Goal: Transaction & Acquisition: Obtain resource

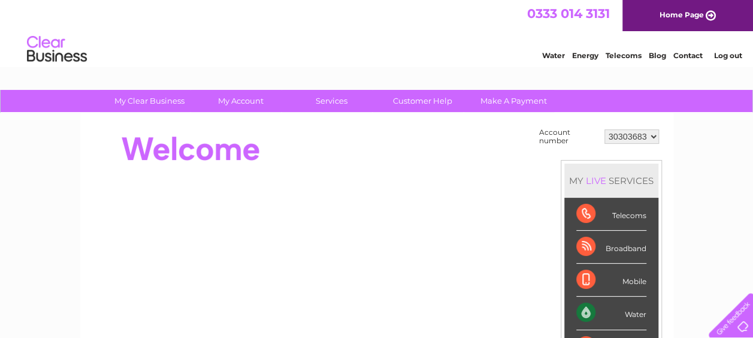
click at [737, 56] on link "Log out" at bounding box center [727, 55] width 28 height 9
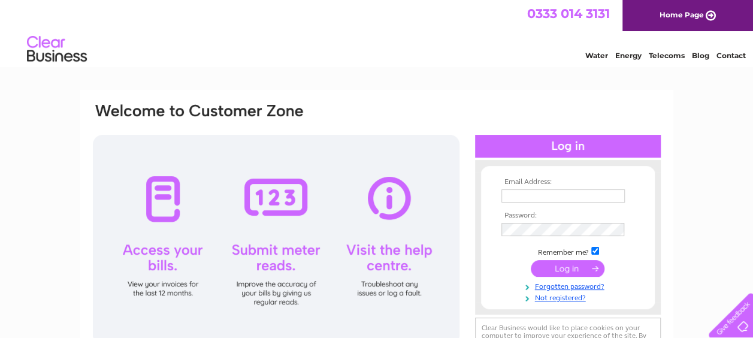
type input "[EMAIL_ADDRESS][DOMAIN_NAME]"
click at [566, 267] on input "submit" at bounding box center [568, 268] width 74 height 17
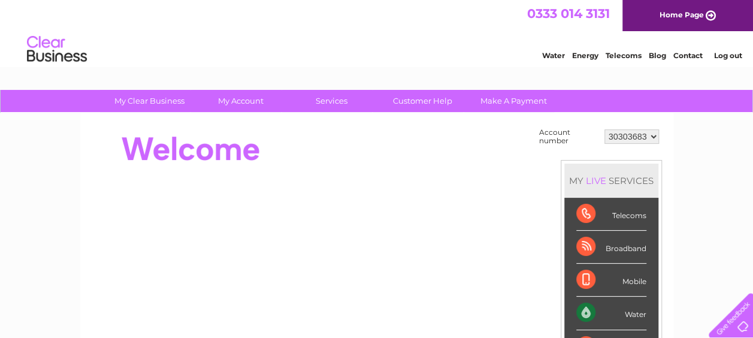
click at [697, 57] on link "Contact" at bounding box center [687, 55] width 29 height 9
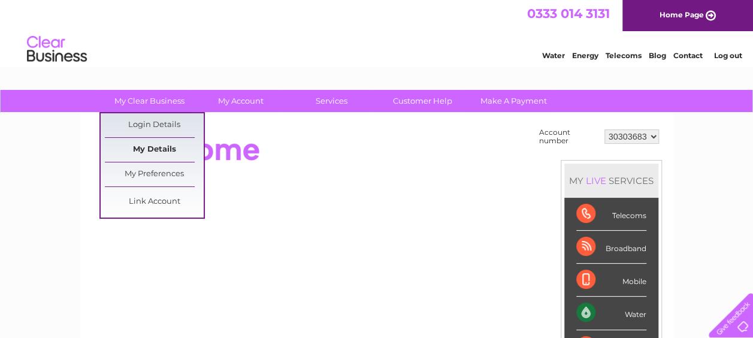
click at [174, 146] on link "My Details" at bounding box center [154, 150] width 99 height 24
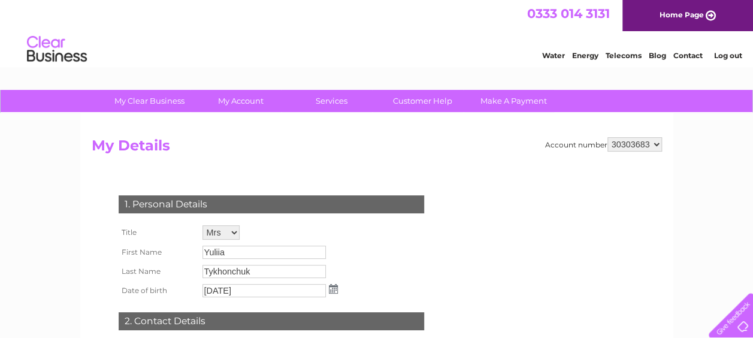
click at [728, 55] on link "Log out" at bounding box center [727, 55] width 28 height 9
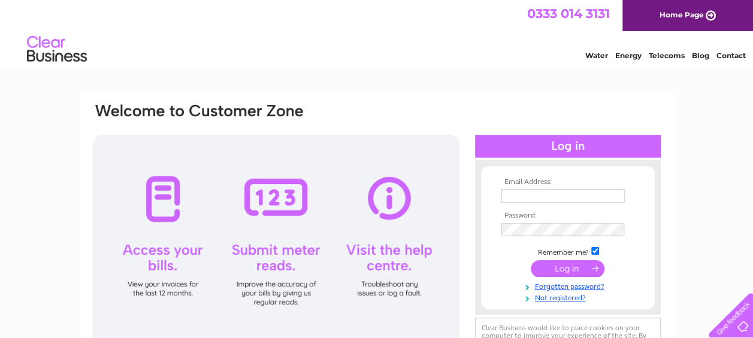
type input "ytykhonchuk@w3gmarine.co.uk"
click at [577, 266] on input "submit" at bounding box center [568, 268] width 74 height 17
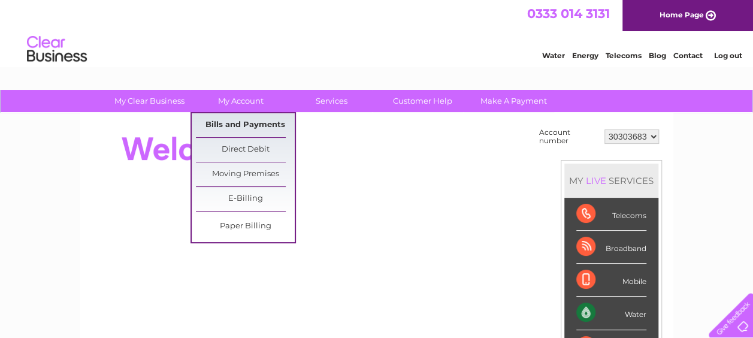
click at [248, 129] on link "Bills and Payments" at bounding box center [245, 125] width 99 height 24
click at [248, 126] on link "Bills and Payments" at bounding box center [245, 125] width 99 height 24
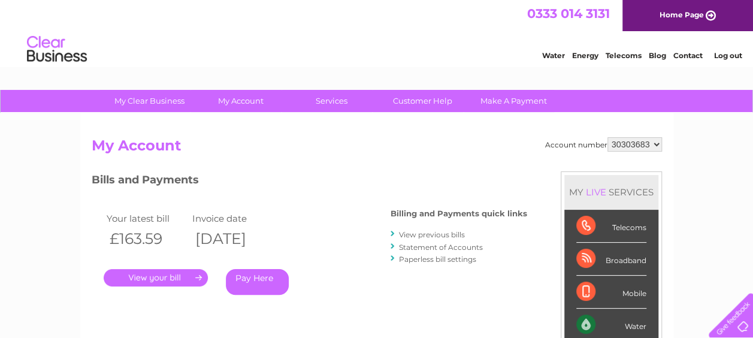
click at [149, 270] on link "." at bounding box center [156, 277] width 104 height 17
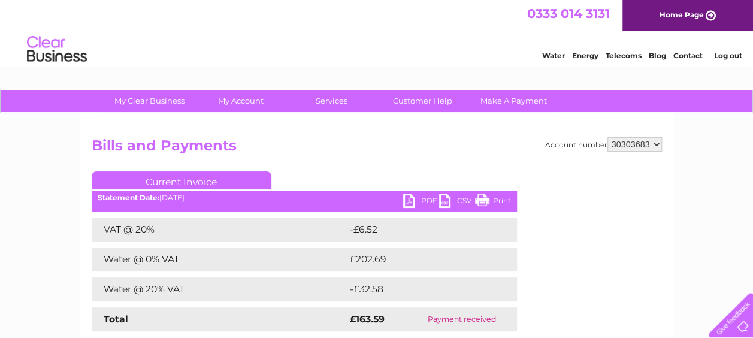
click at [417, 198] on link "PDF" at bounding box center [421, 201] width 36 height 17
